Goal: Task Accomplishment & Management: Use online tool/utility

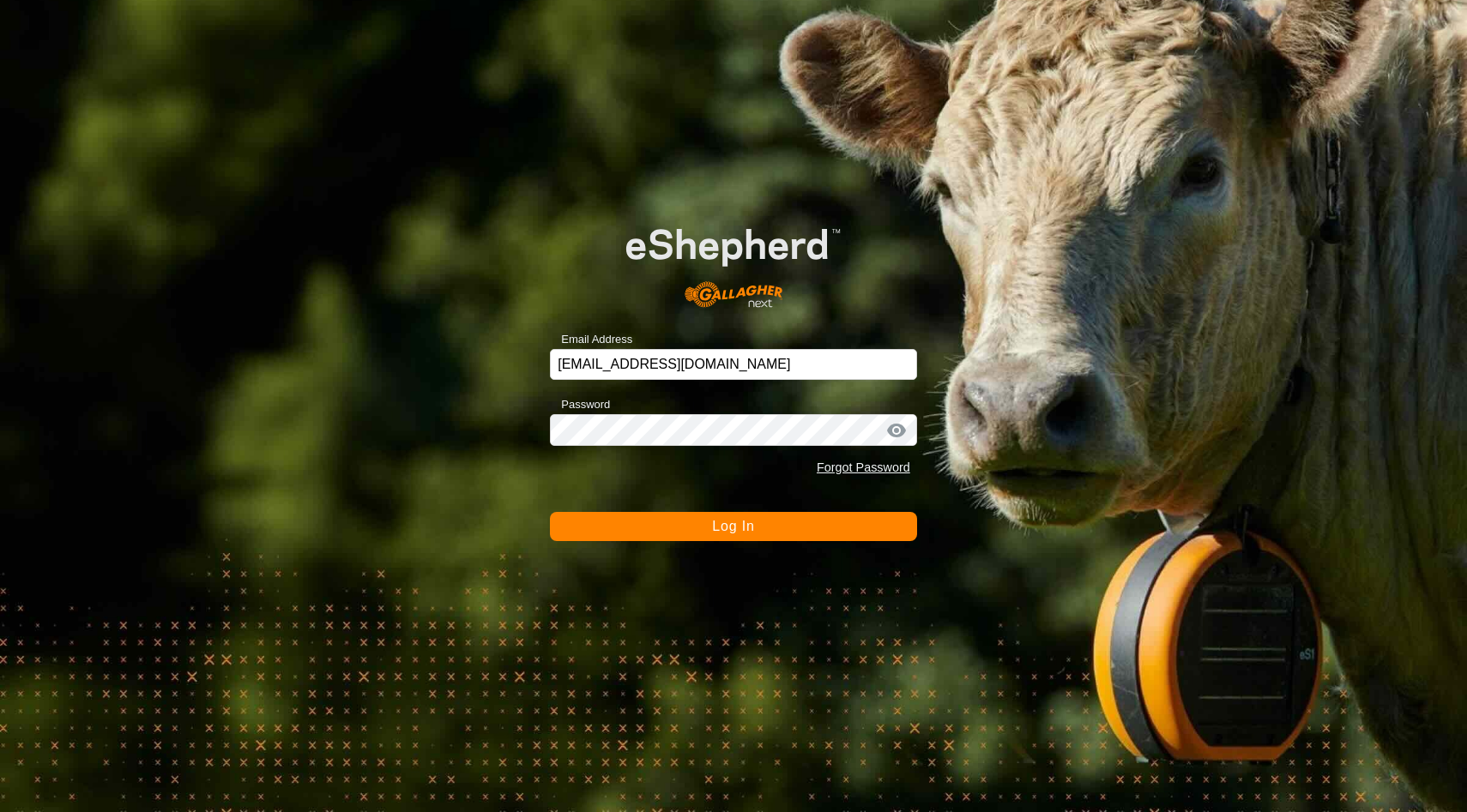
click at [742, 530] on span "Log In" at bounding box center [733, 526] width 42 height 15
